Goal: Task Accomplishment & Management: Complete application form

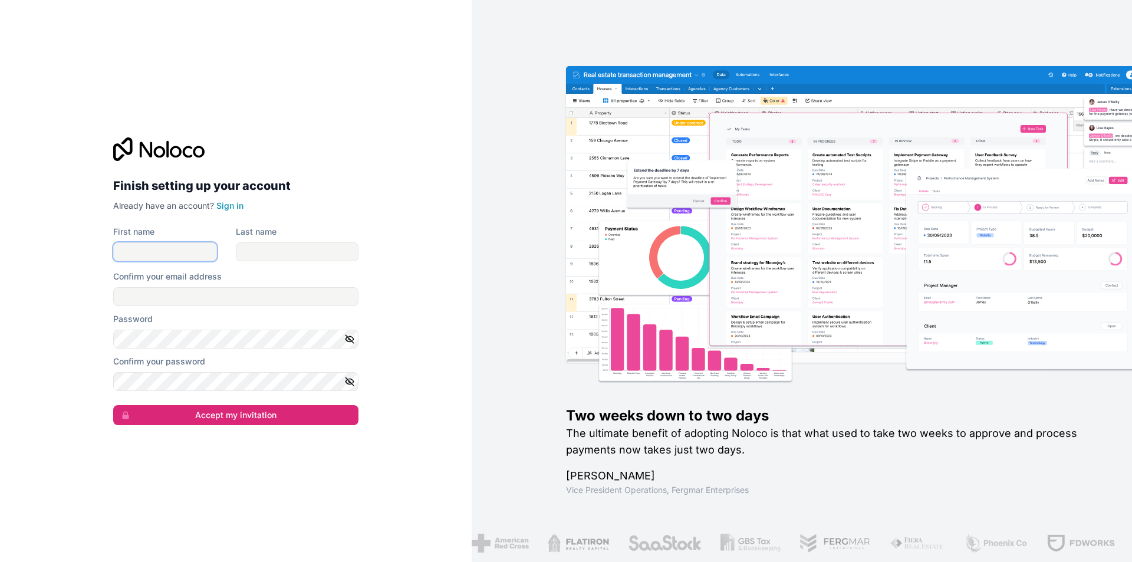
drag, startPoint x: 0, startPoint y: 0, endPoint x: 182, endPoint y: 254, distance: 312.2
click at [182, 254] on input "First name" at bounding box center [165, 251] width 104 height 19
click at [295, 296] on input "Confirm your email address" at bounding box center [235, 296] width 245 height 19
type input "harmonsolante@gmail.com"
type input "Harmon"
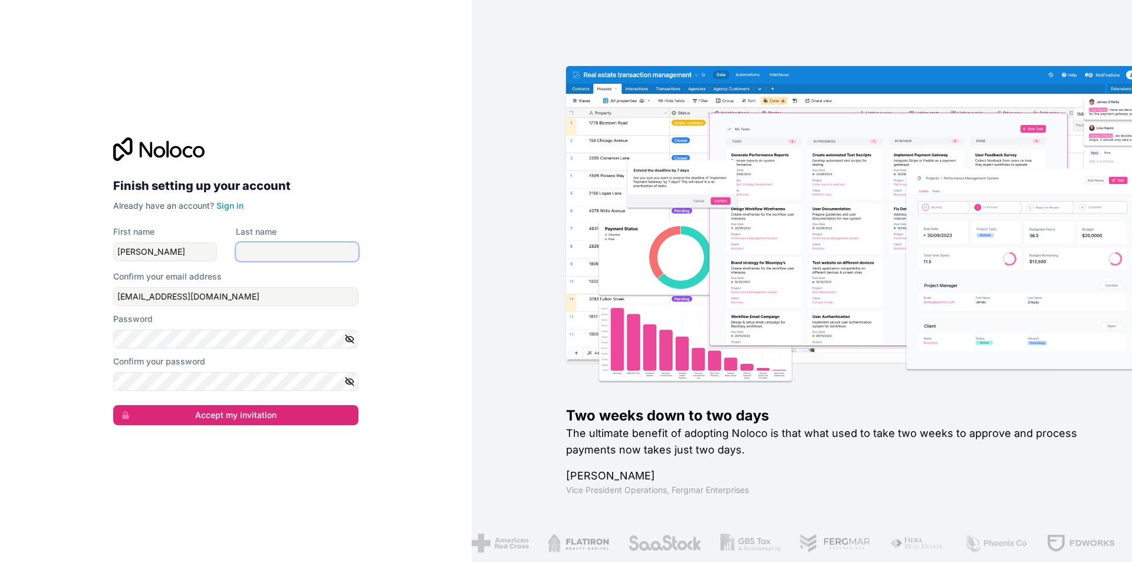
type input "Solante"
click at [374, 259] on div "Finish setting up your account Already have an account? Sign in First name Harm…" at bounding box center [236, 281] width 472 height 562
click at [231, 208] on link "Sign in" at bounding box center [229, 205] width 27 height 10
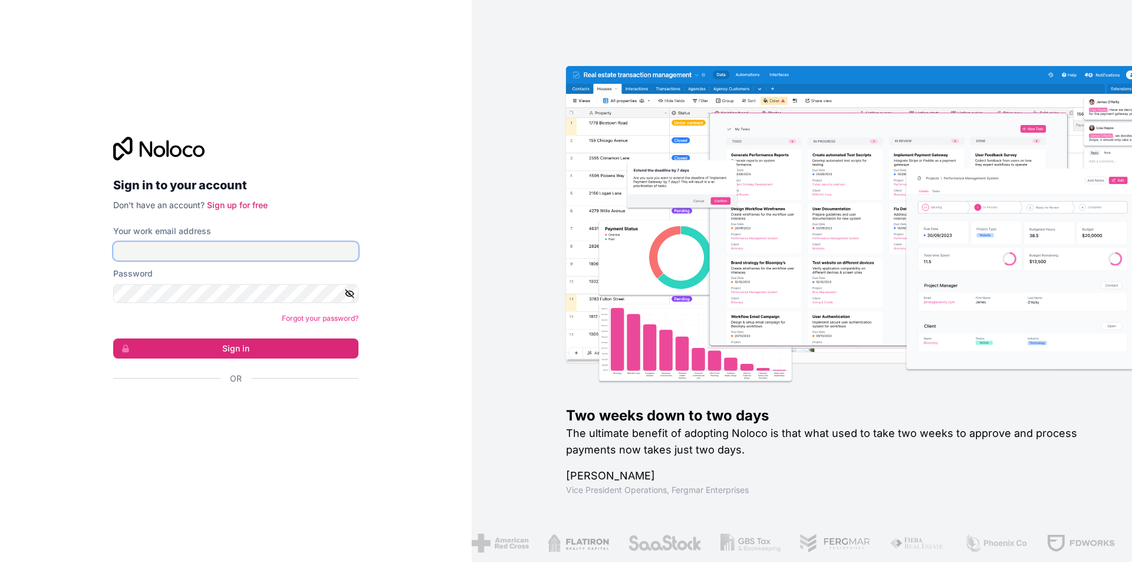
click at [245, 244] on input "Your work email address" at bounding box center [235, 251] width 245 height 19
type input "harmonsolante@gmail.com"
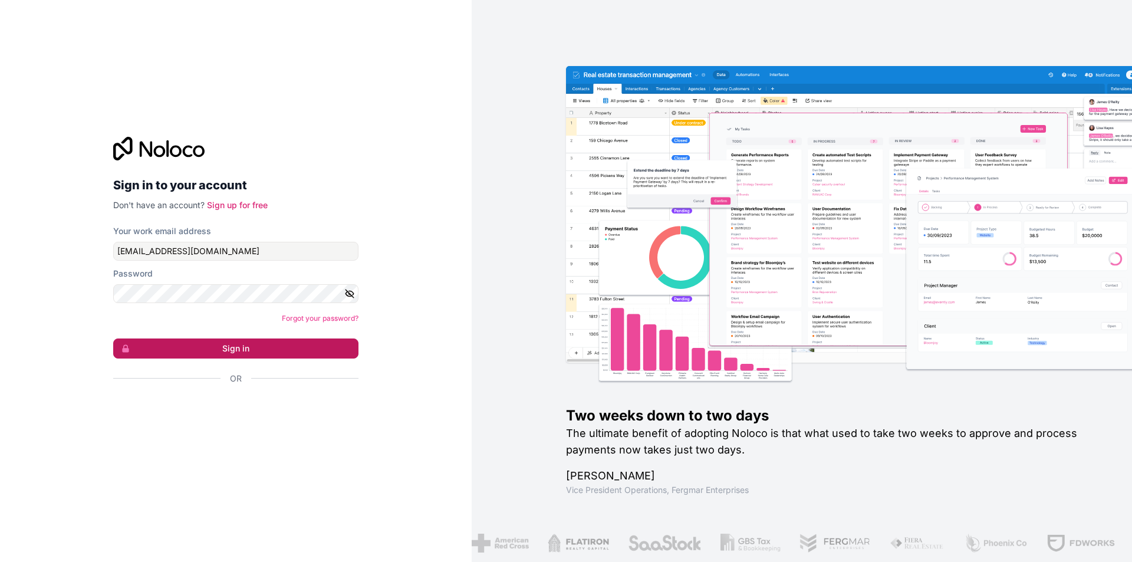
click at [262, 353] on button "Sign in" at bounding box center [235, 348] width 245 height 20
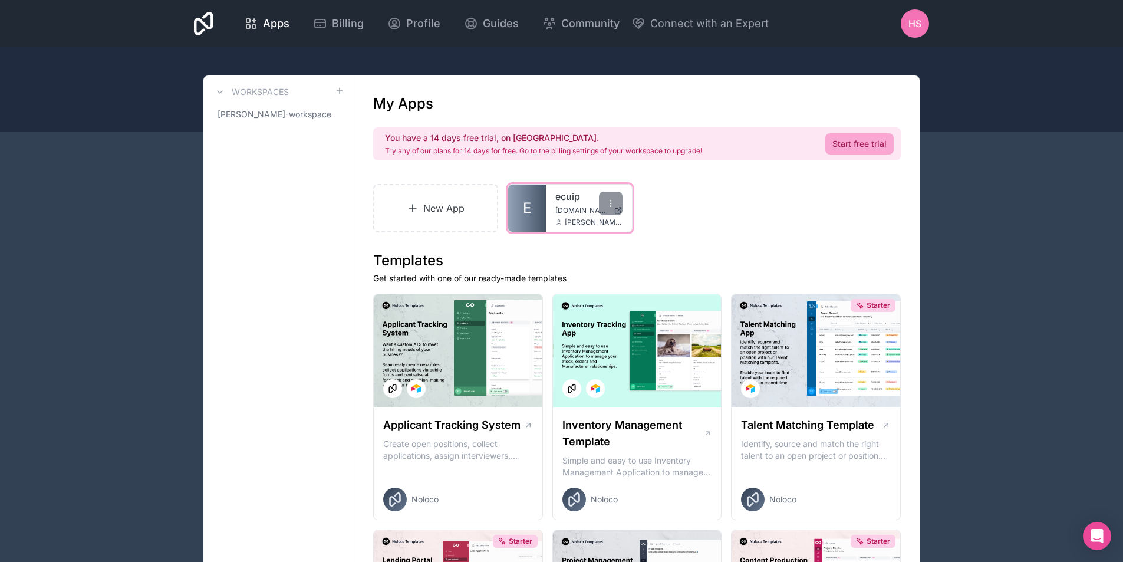
click at [576, 202] on link "ecuip" at bounding box center [588, 196] width 67 height 14
